Goal: Find specific page/section: Find specific page/section

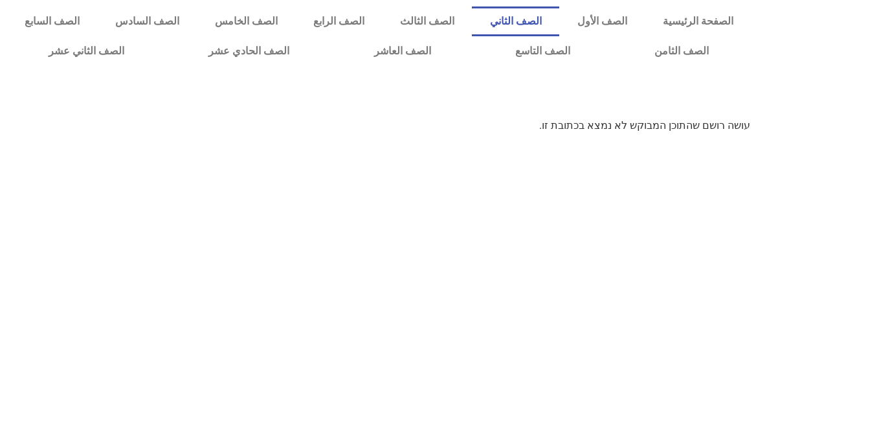
click at [559, 16] on link "الصف الثاني" at bounding box center [515, 21] width 87 height 30
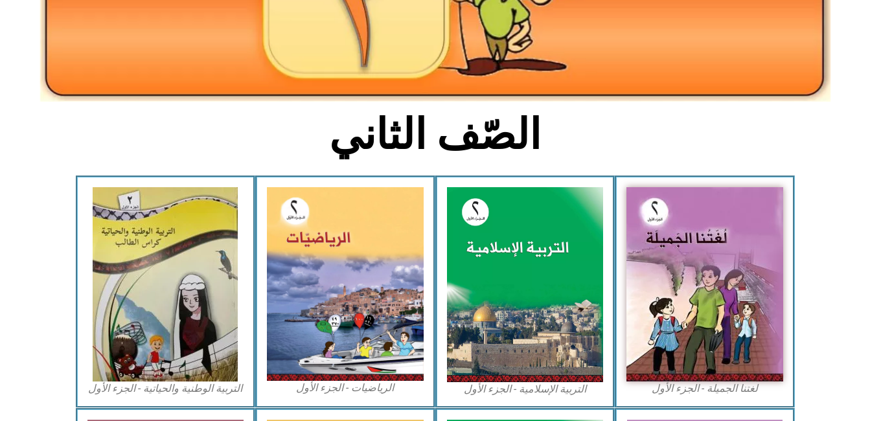
scroll to position [233, 0]
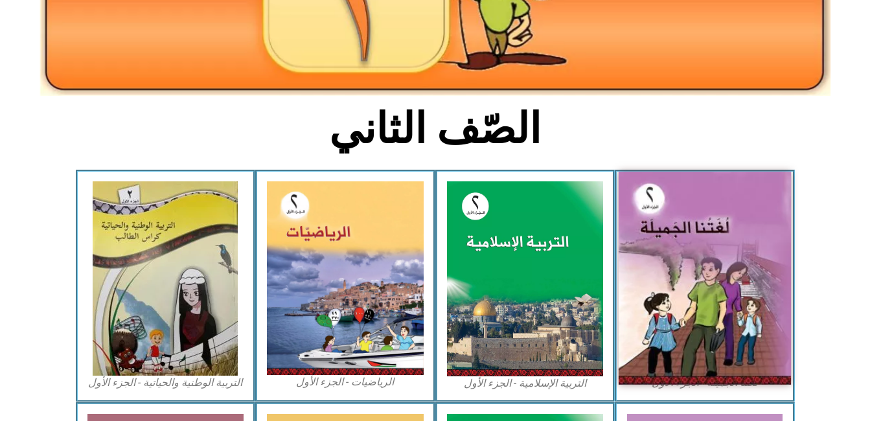
click at [721, 268] on img at bounding box center [704, 278] width 172 height 213
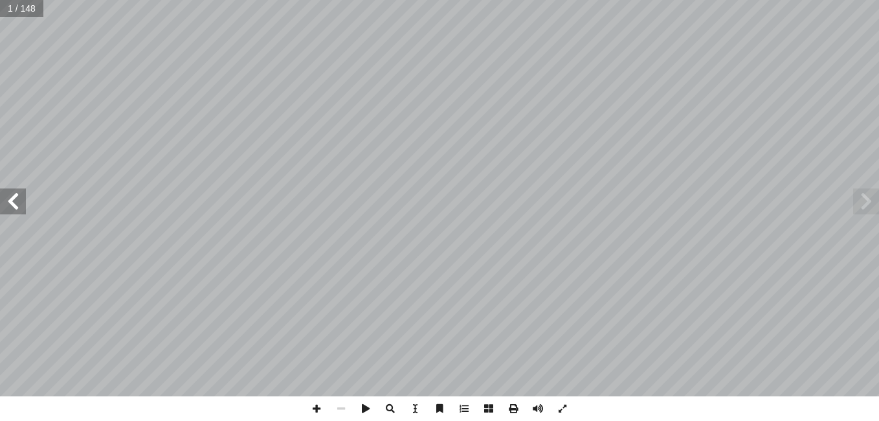
click at [16, 199] on span at bounding box center [13, 201] width 26 height 26
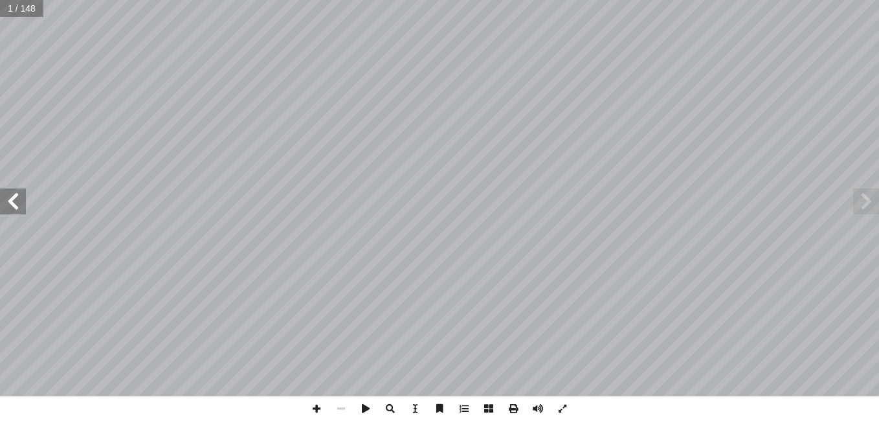
click at [16, 199] on span at bounding box center [13, 201] width 26 height 26
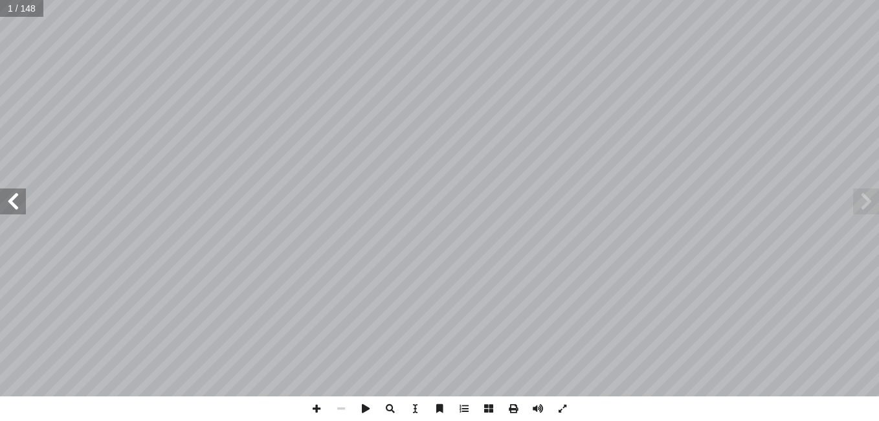
click at [16, 199] on span at bounding box center [13, 201] width 26 height 26
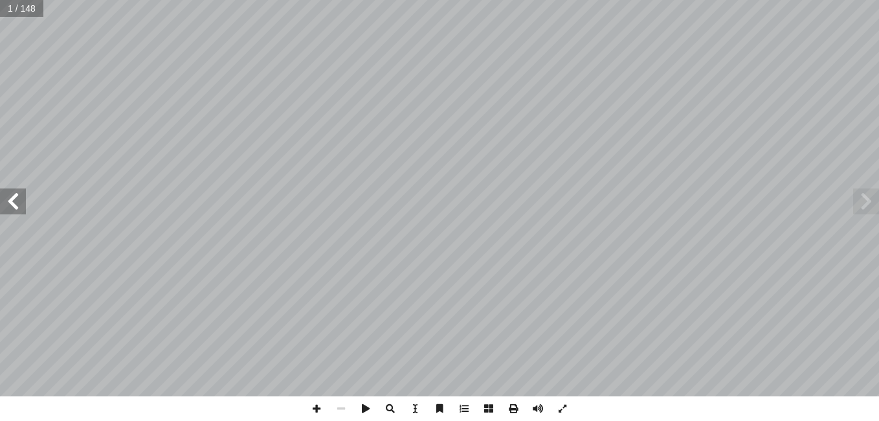
click at [16, 199] on span at bounding box center [13, 201] width 26 height 26
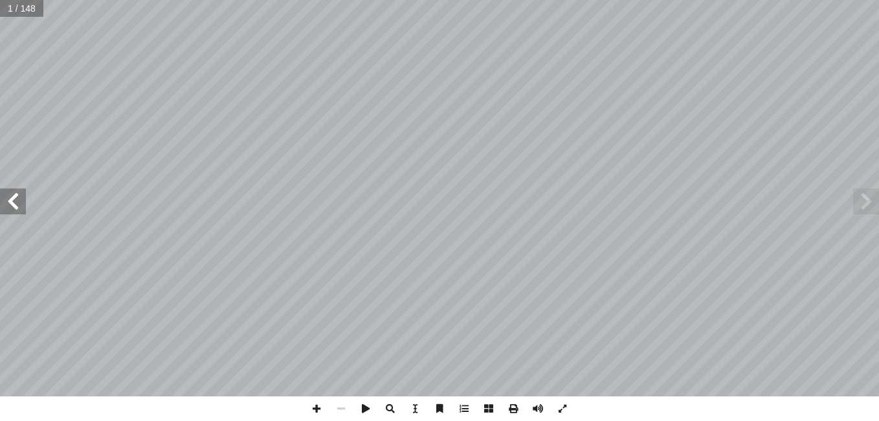
click at [16, 199] on span at bounding box center [13, 201] width 26 height 26
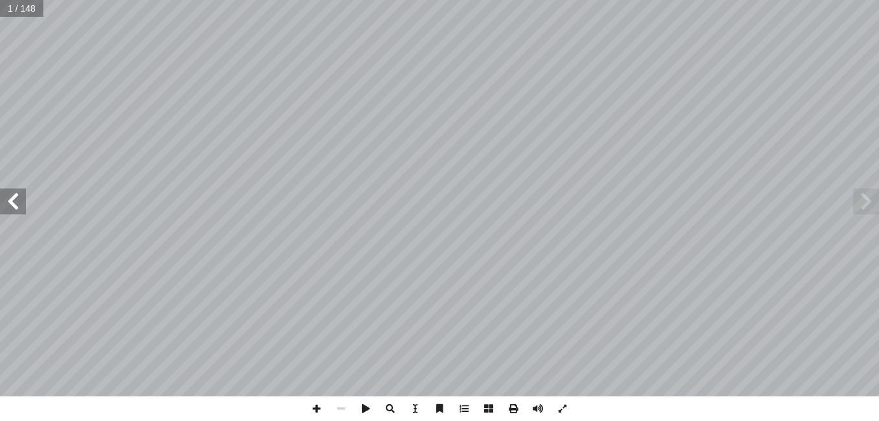
click at [16, 199] on span at bounding box center [13, 201] width 26 height 26
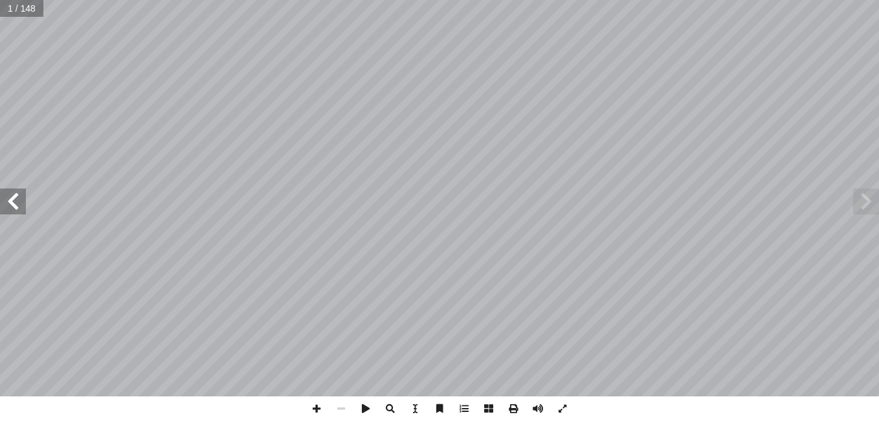
click at [16, 199] on span at bounding box center [13, 201] width 26 height 26
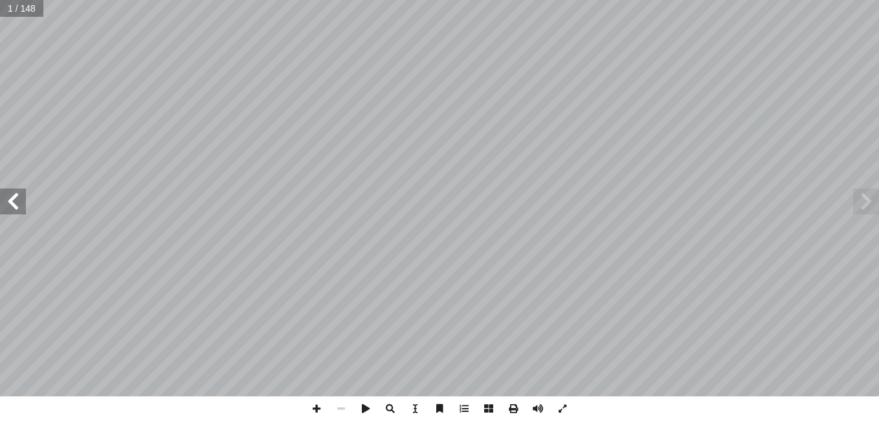
click at [16, 199] on span at bounding box center [13, 201] width 26 height 26
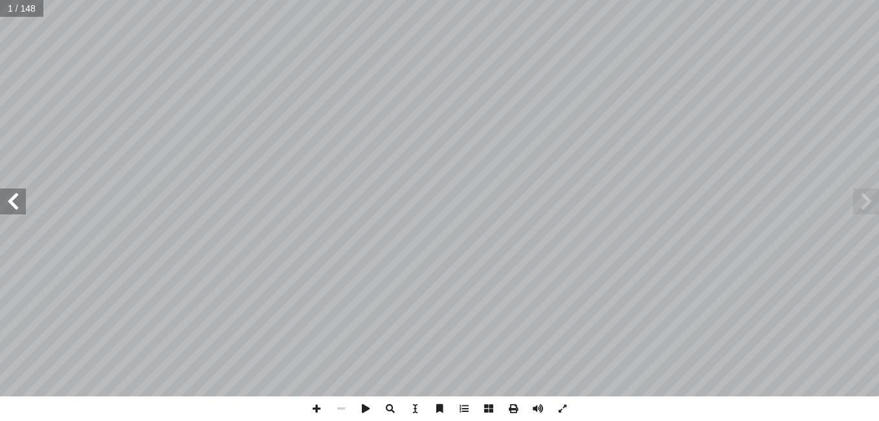
click at [16, 199] on span at bounding box center [13, 201] width 26 height 26
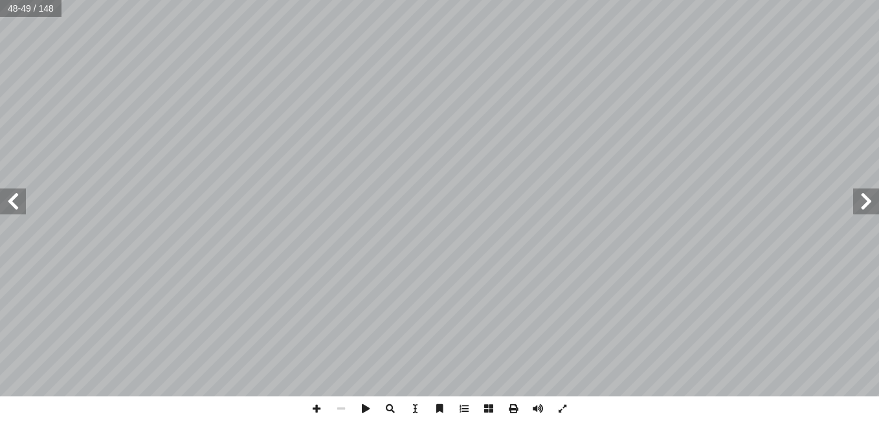
click at [863, 203] on span at bounding box center [866, 201] width 26 height 26
click at [320, 410] on span at bounding box center [316, 408] width 25 height 25
